Goal: Find specific page/section

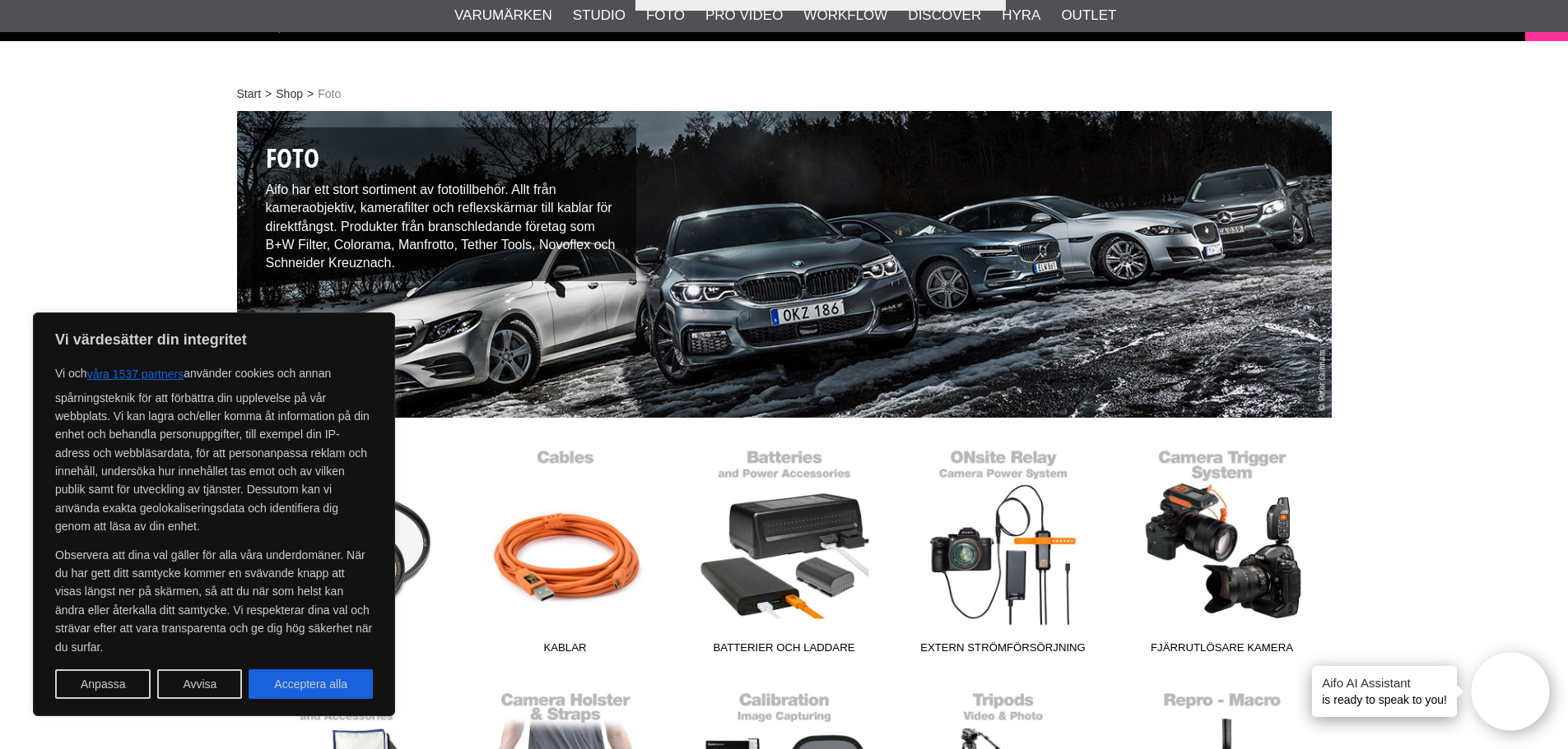
scroll to position [82, 0]
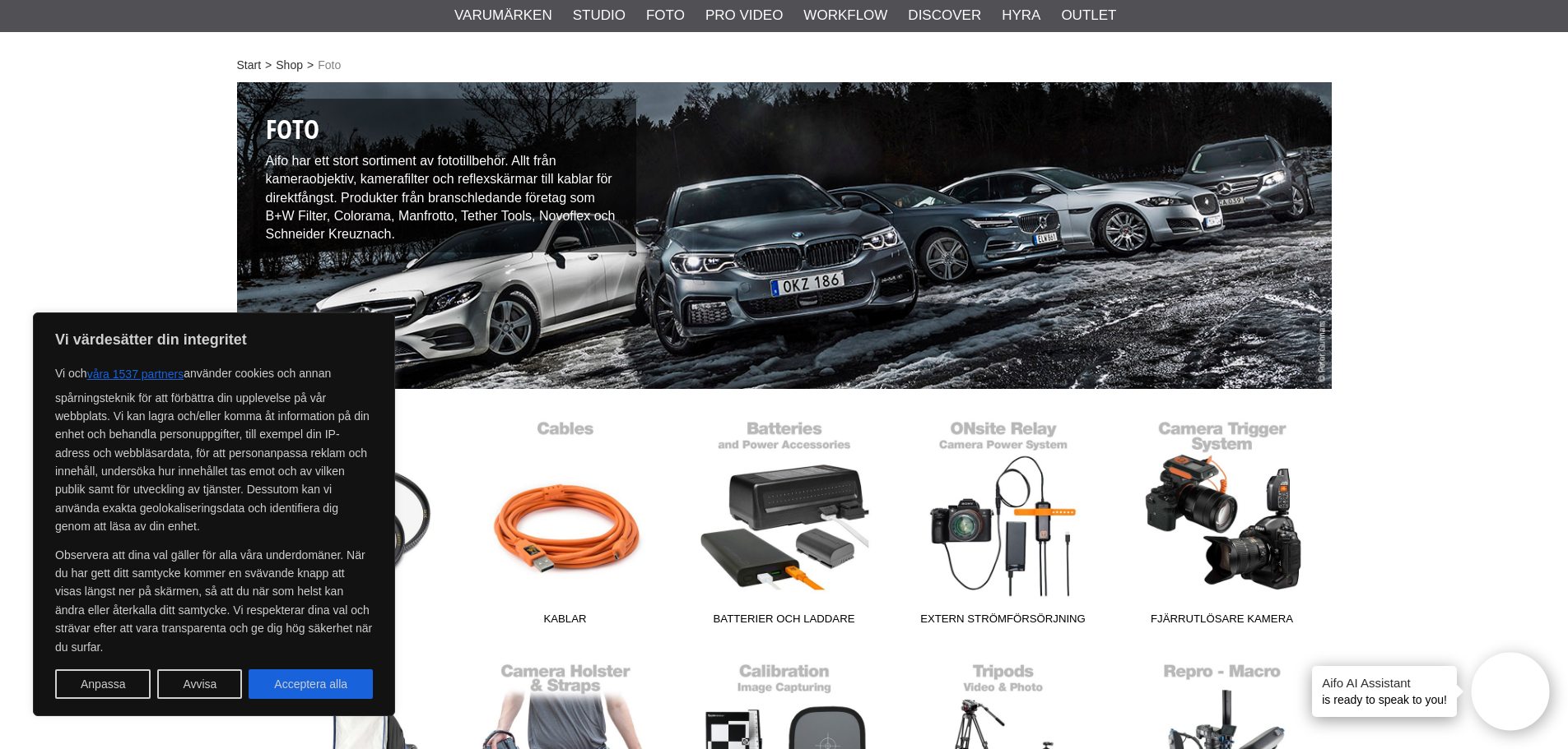
click at [1413, 264] on div "Start > Shop > Foto Foto Aifo har ett stort sortiment av fototillbehör. Allt fr…" at bounding box center [784, 678] width 1568 height 1201
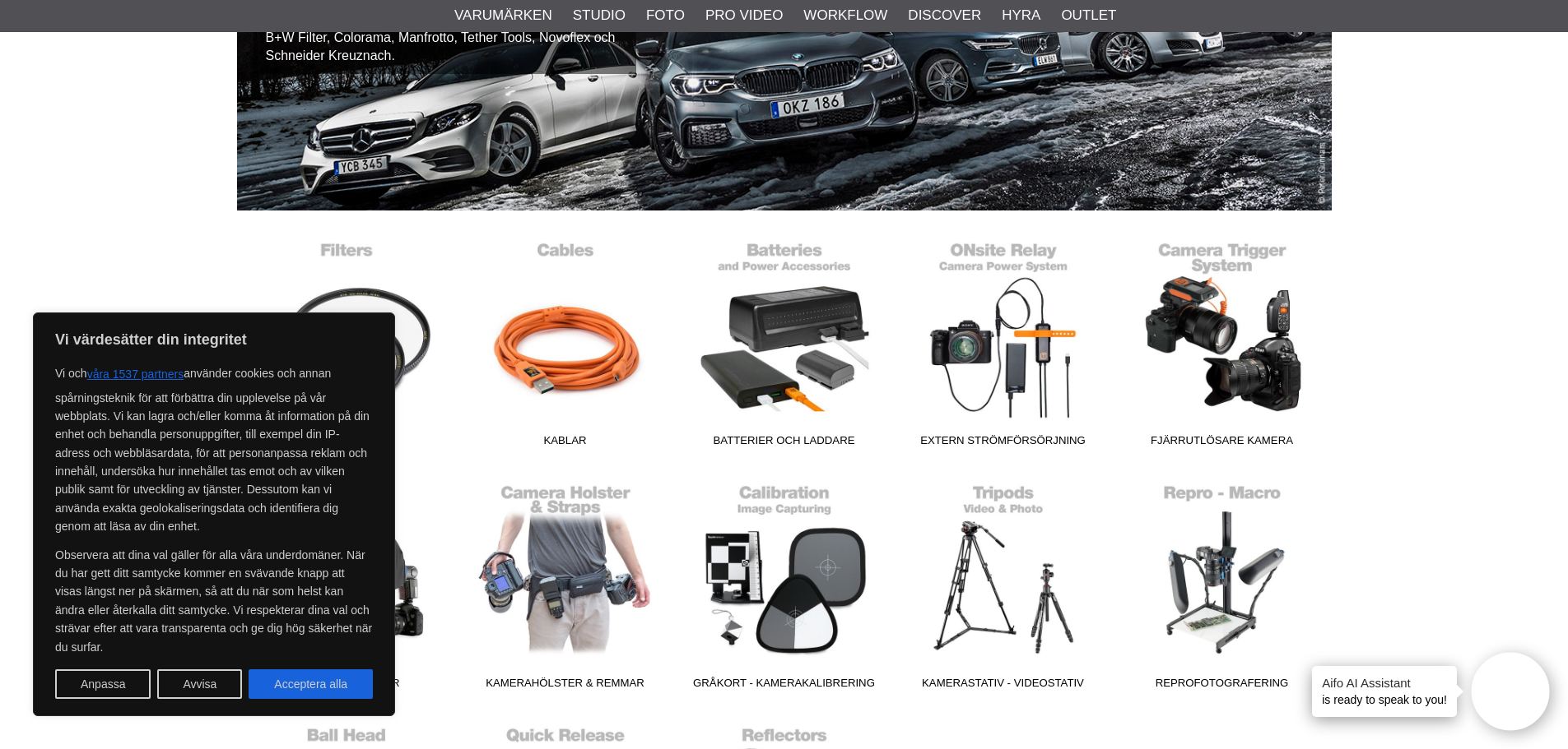
scroll to position [412, 0]
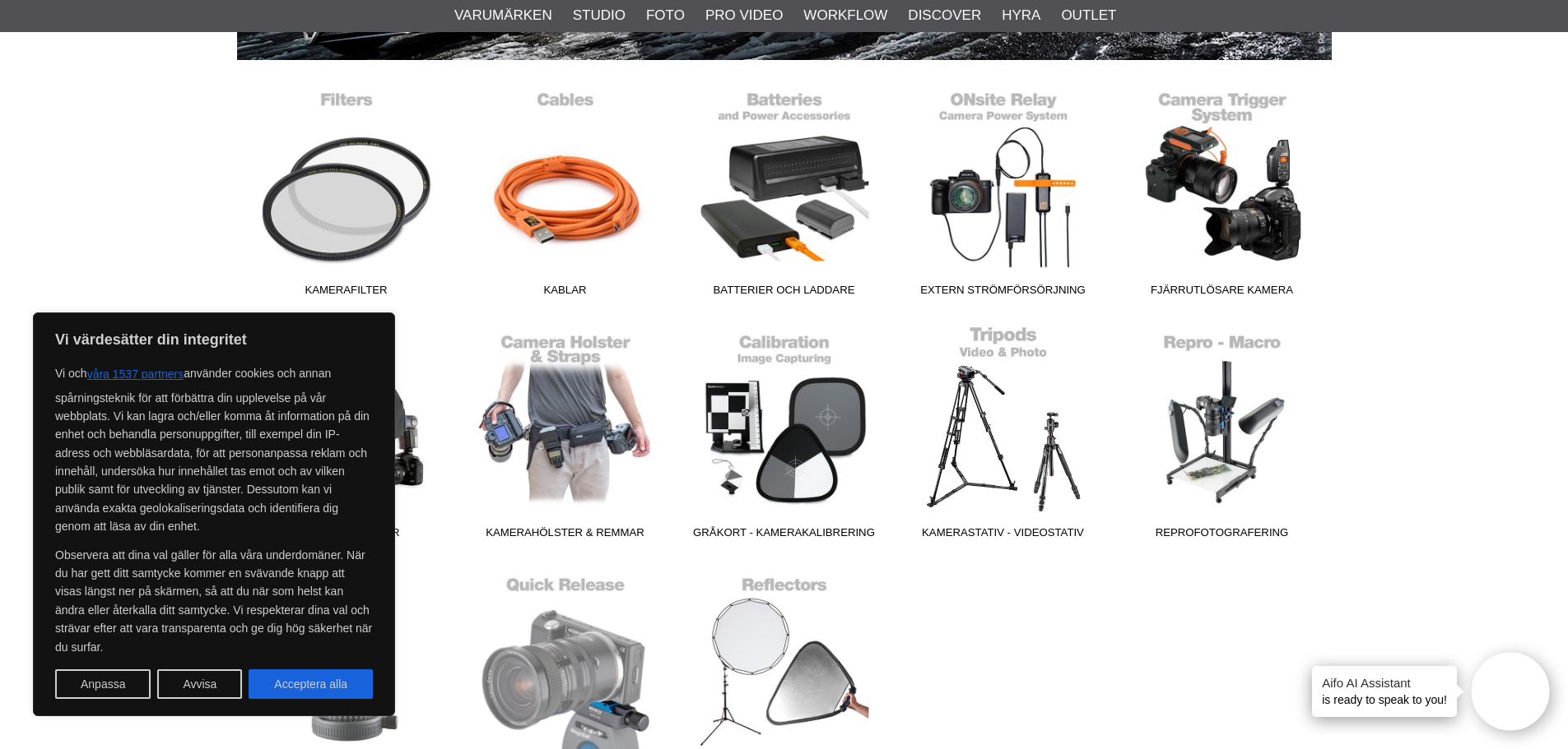
click at [1027, 530] on span "Kamerastativ - Videostativ" at bounding box center [1003, 536] width 219 height 22
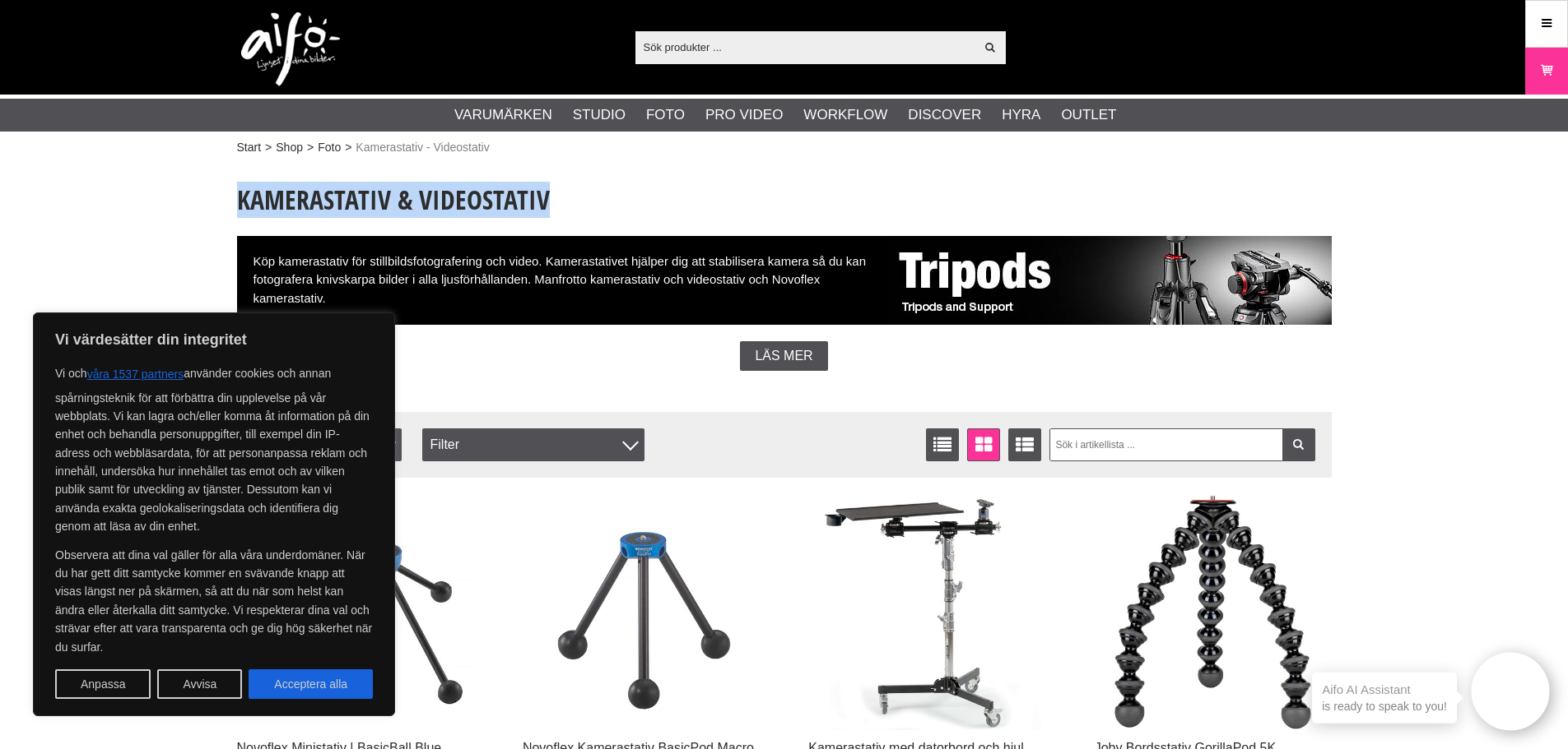
drag, startPoint x: 564, startPoint y: 202, endPoint x: 153, endPoint y: 218, distance: 411.3
copy h1 "Kamerastativ & Videostativ"
